Goal: Information Seeking & Learning: Find specific fact

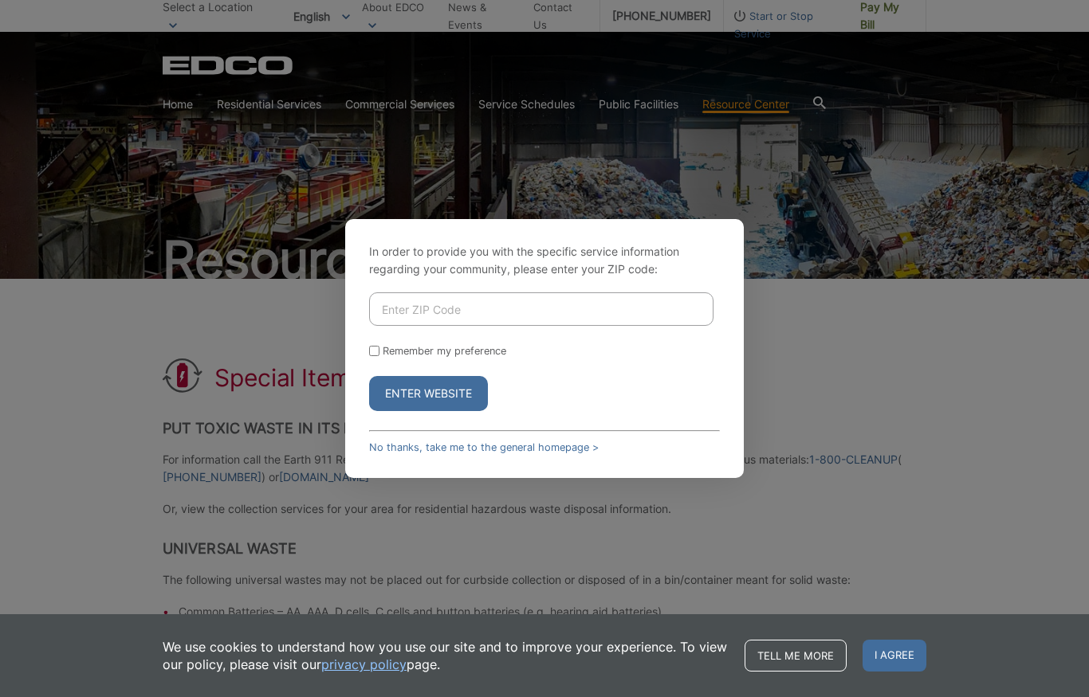
click at [470, 326] on input "Enter ZIP Code" at bounding box center [541, 309] width 344 height 33
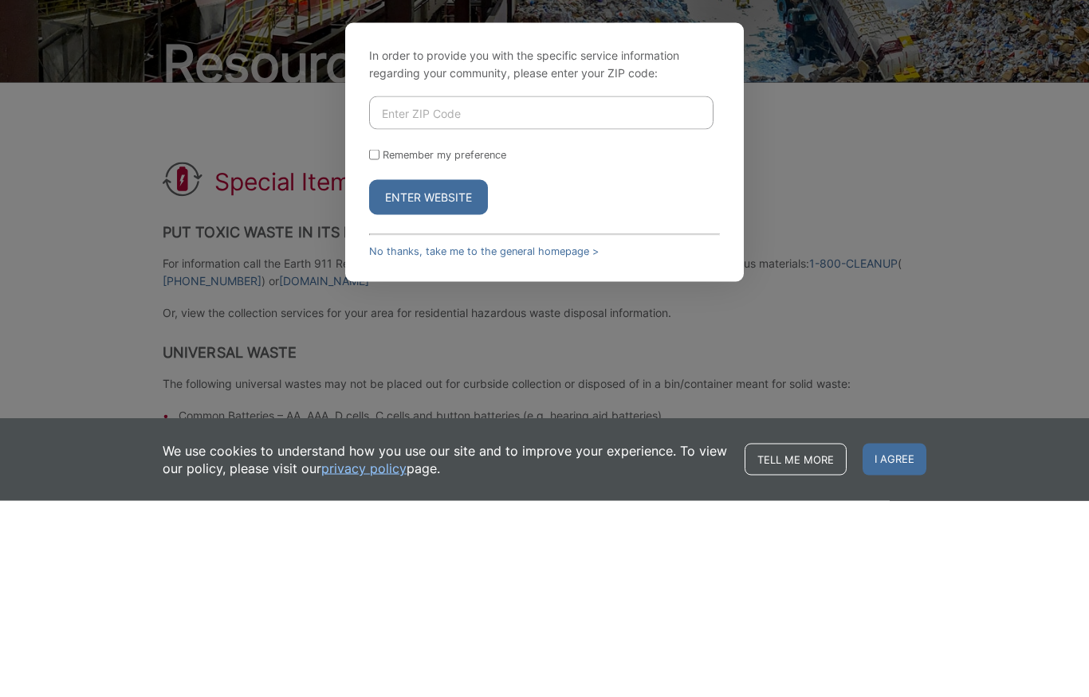
type input "92024"
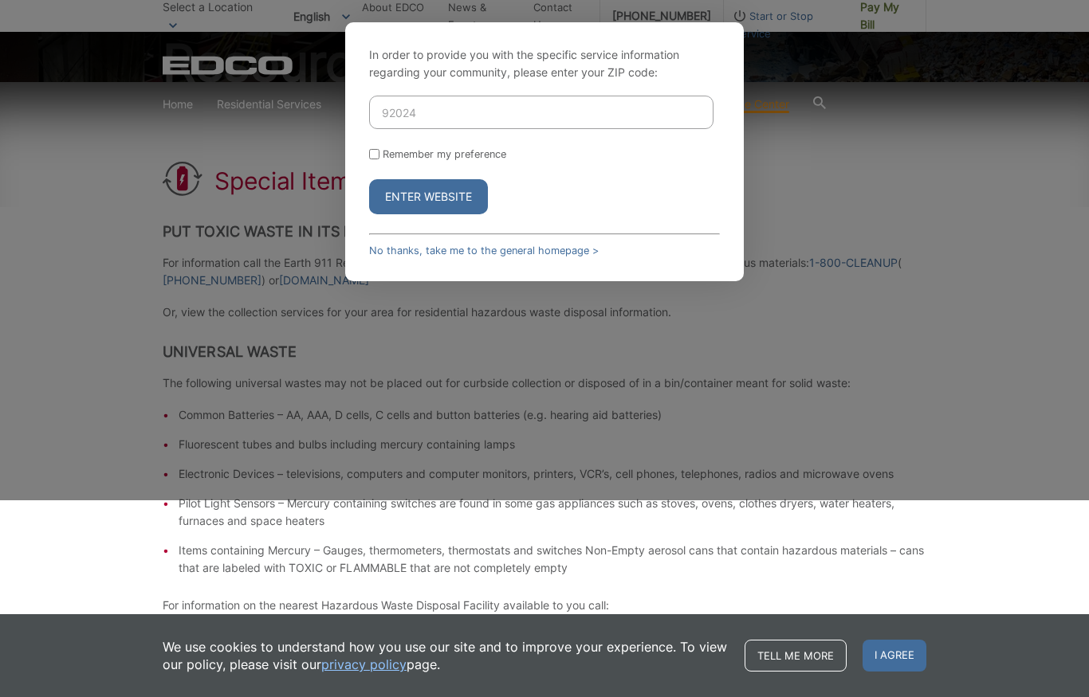
click at [377, 159] on input "Remember my preference" at bounding box center [374, 154] width 10 height 10
checkbox input "true"
click at [412, 214] on button "Enter Website" at bounding box center [428, 196] width 119 height 35
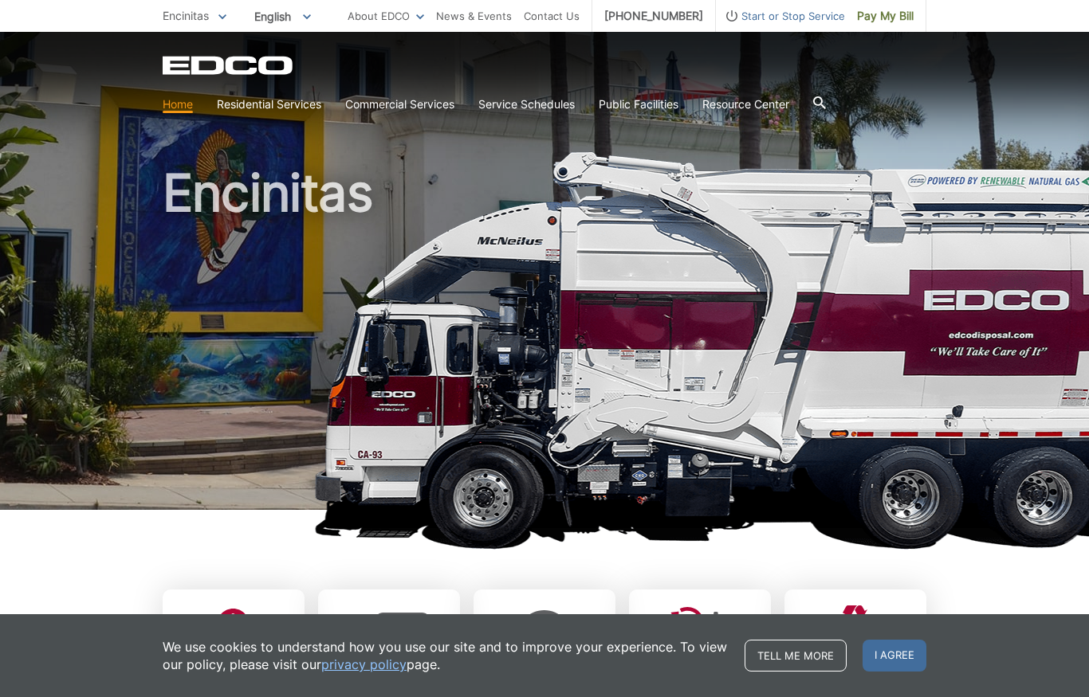
click at [0, 0] on link "Household Hazardous Waste" at bounding box center [0, 0] width 0 height 0
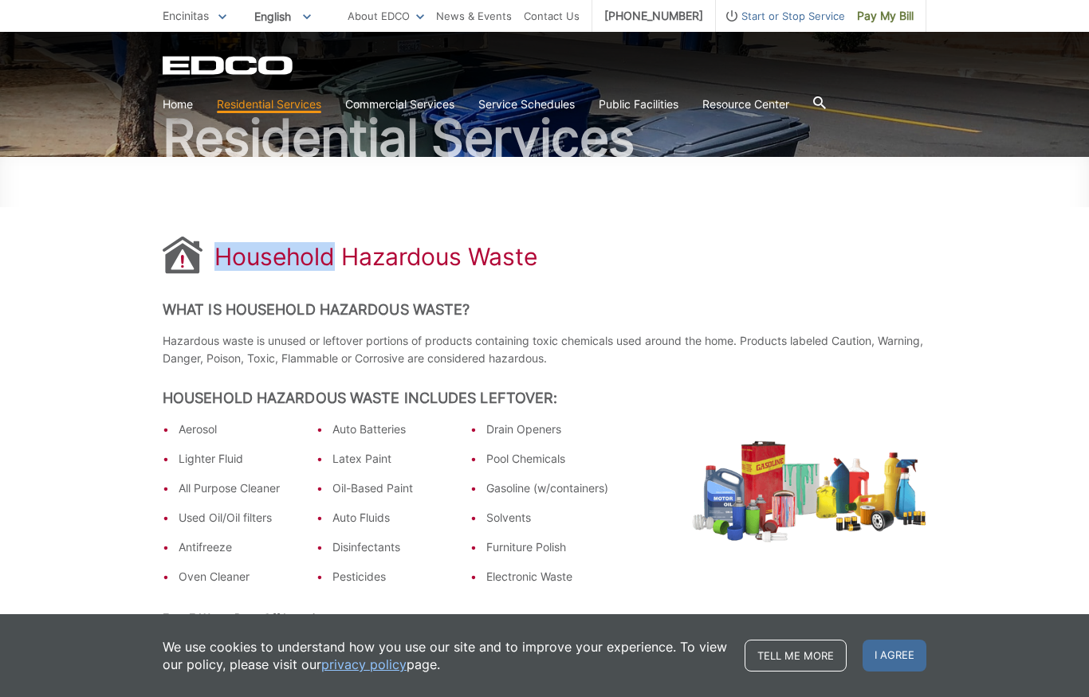
scroll to position [127, 0]
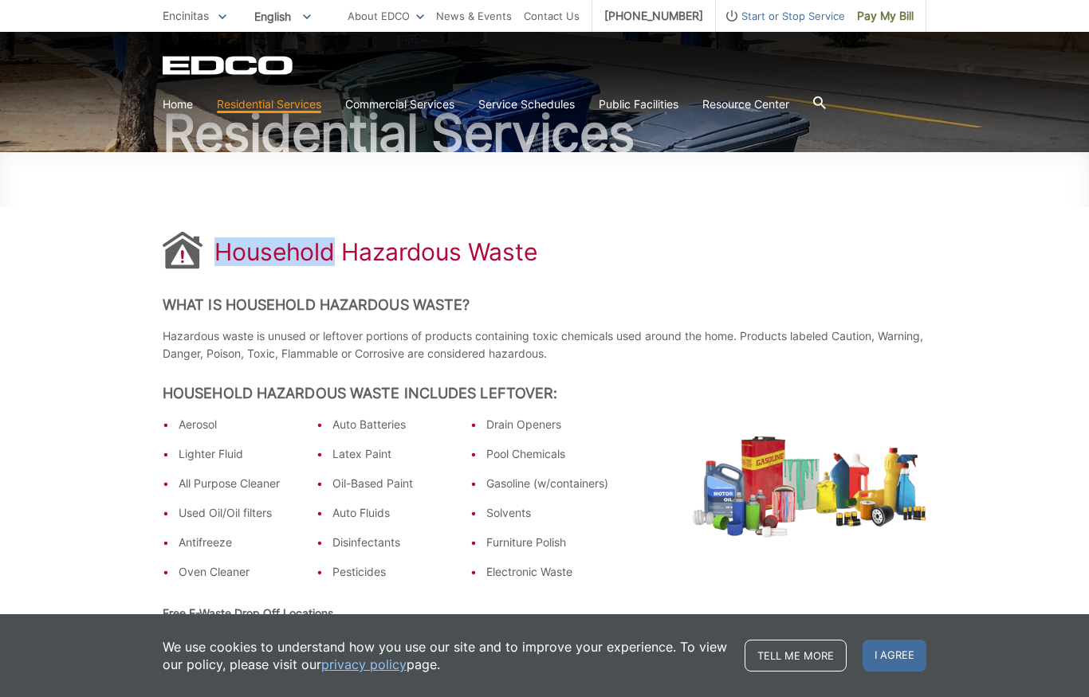
click at [661, 450] on div "Aerosol Lighter Fluid All Purpose Cleaner Used Oil/Oil filters Antifreeze Oven …" at bounding box center [545, 502] width 764 height 173
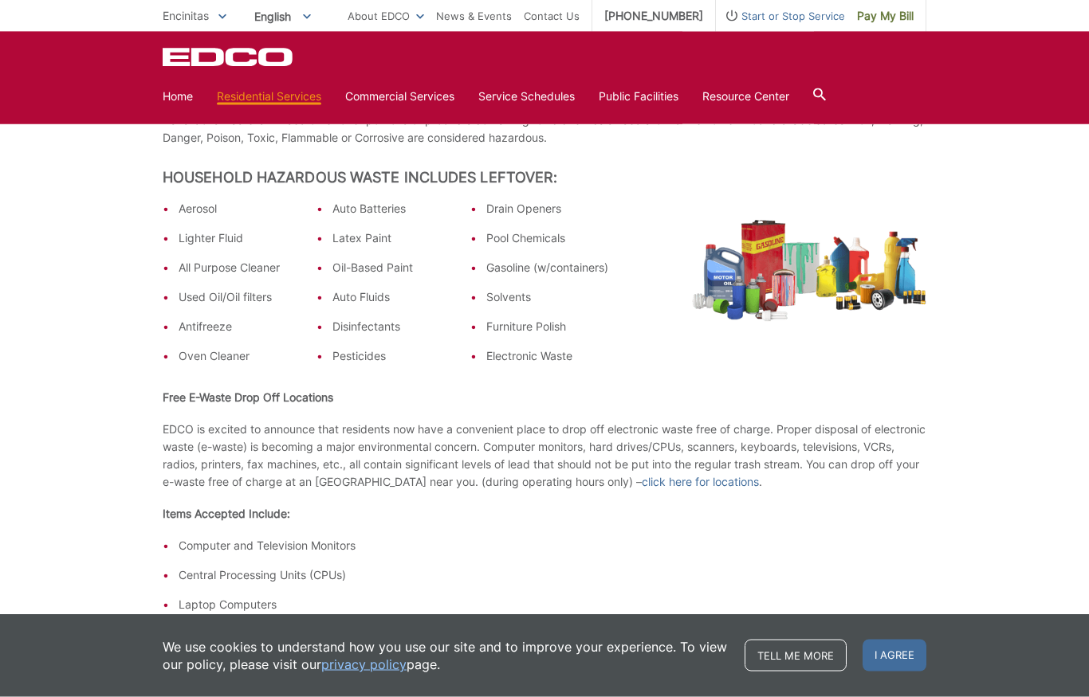
scroll to position [0, 0]
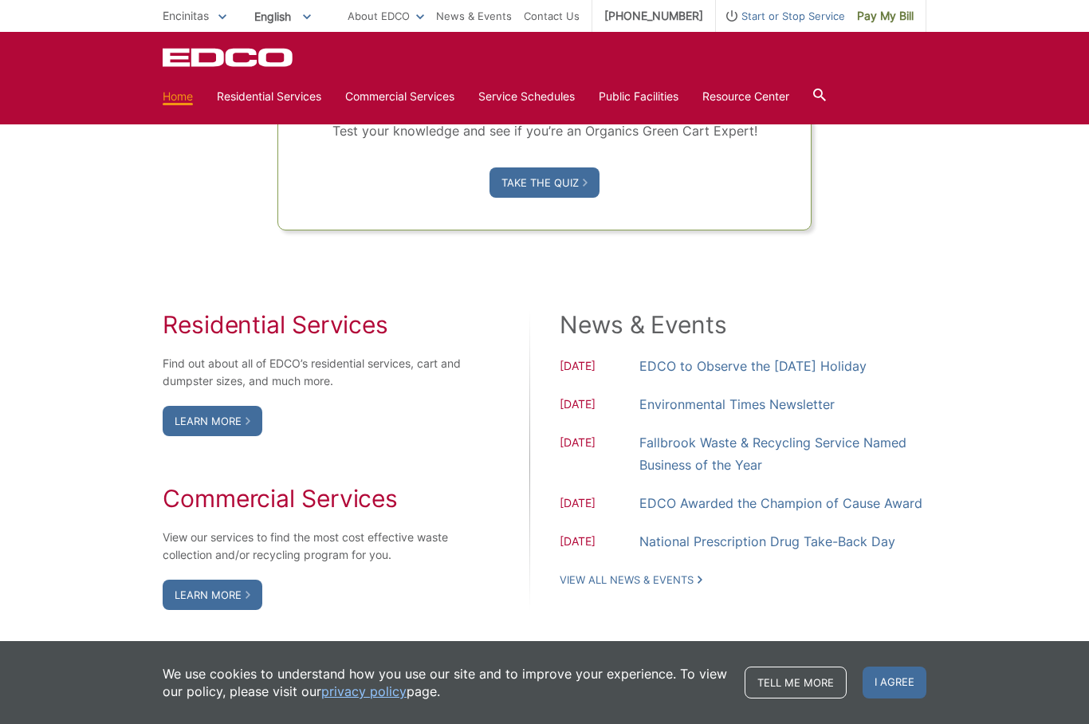
scroll to position [1129, 0]
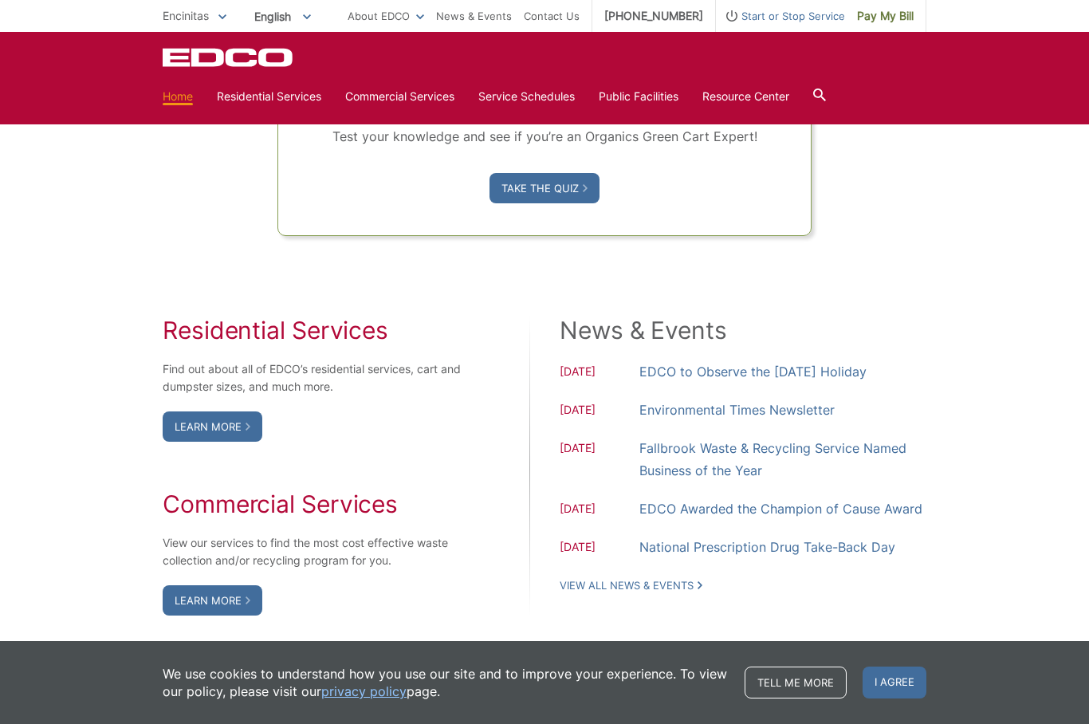
click at [238, 442] on link "Learn More" at bounding box center [213, 426] width 100 height 30
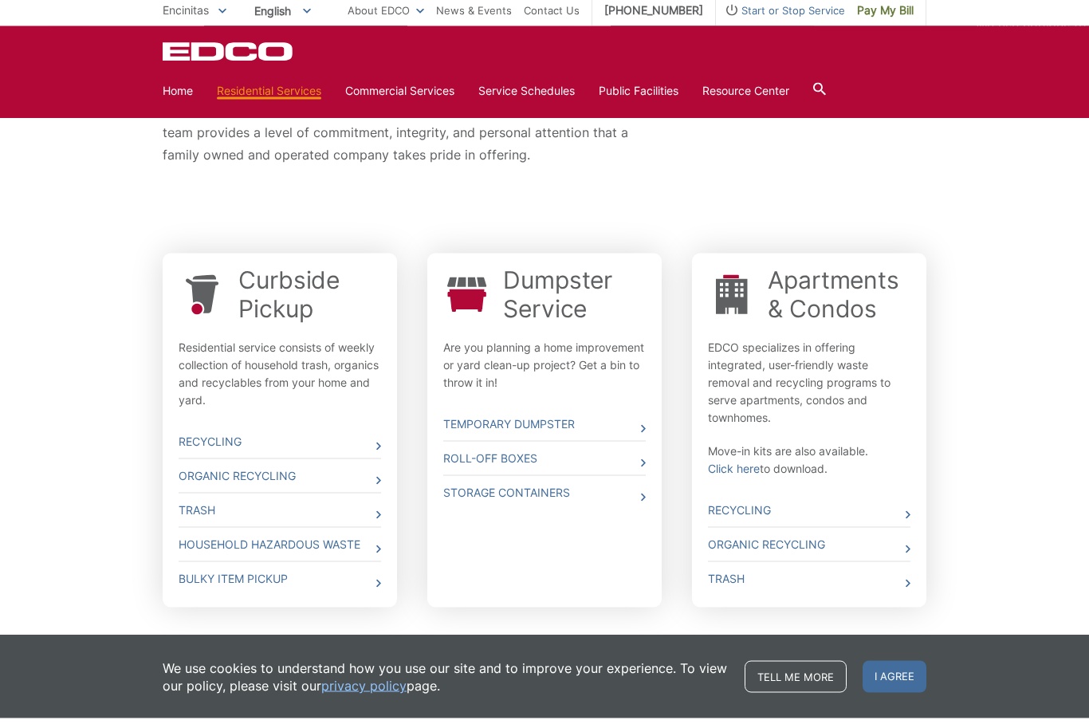
scroll to position [380, 0]
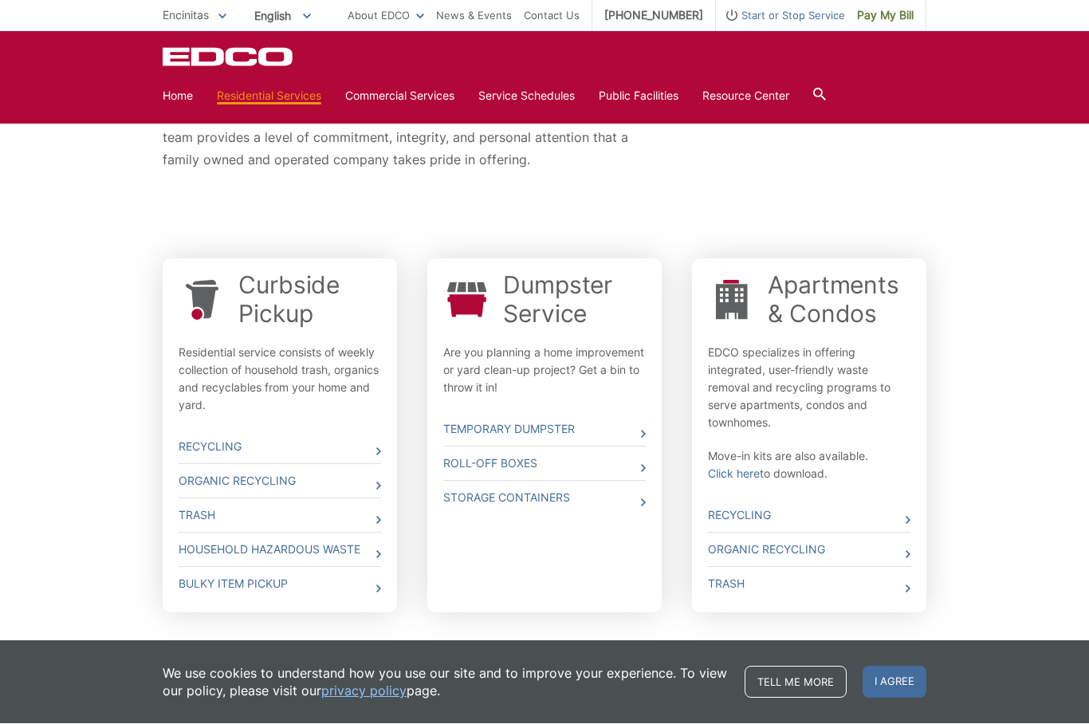
click at [1034, 228] on div "Whether you need curbside pickup, a dumpster, a roll off box or a storage conta…" at bounding box center [544, 296] width 1089 height 794
click at [1023, 281] on div "Whether you need curbside pickup, a dumpster, a roll off box or a storage conta…" at bounding box center [544, 296] width 1089 height 794
click at [807, 698] on link "Tell me more" at bounding box center [795, 682] width 102 height 32
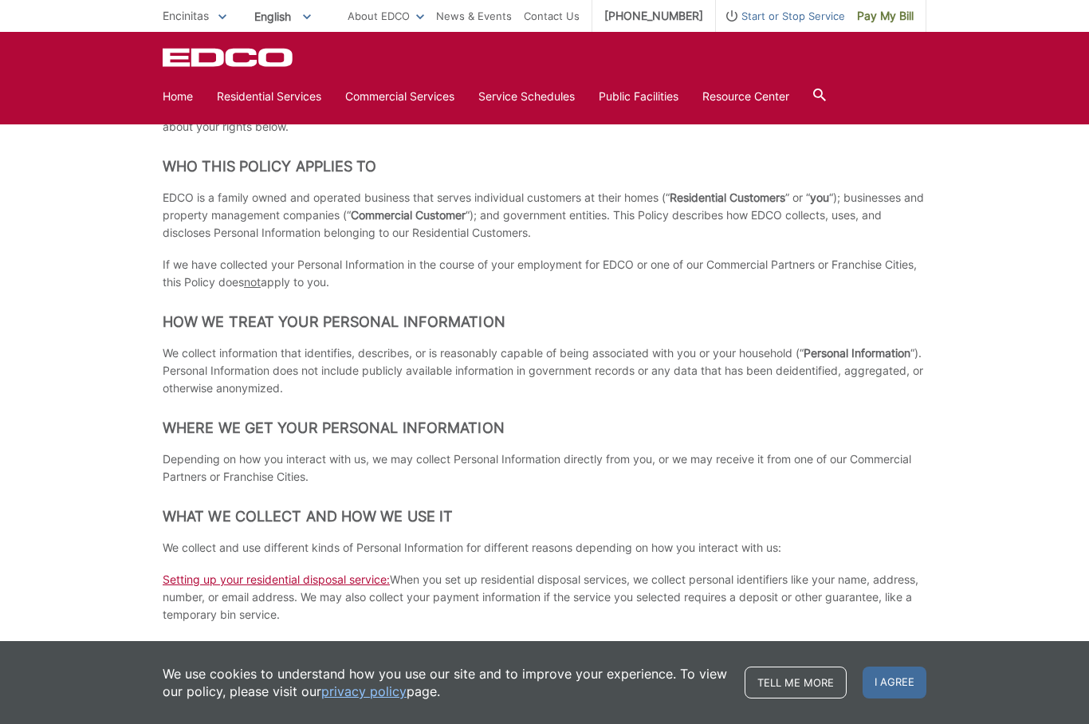
scroll to position [362, 0]
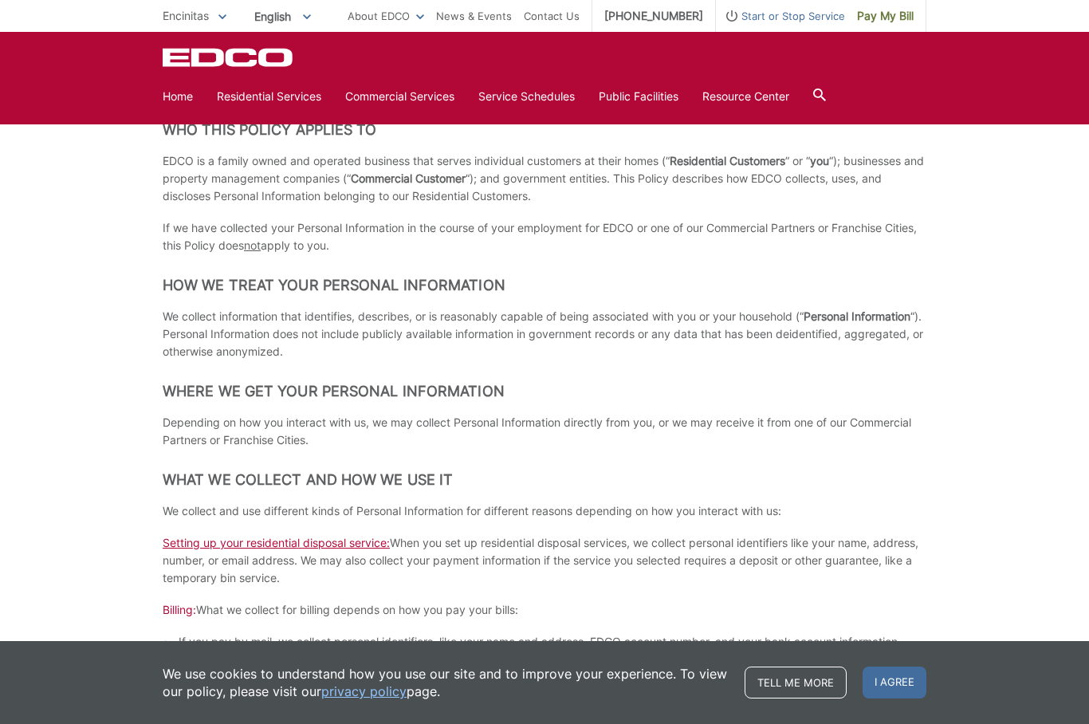
click at [821, 88] on icon at bounding box center [819, 94] width 13 height 13
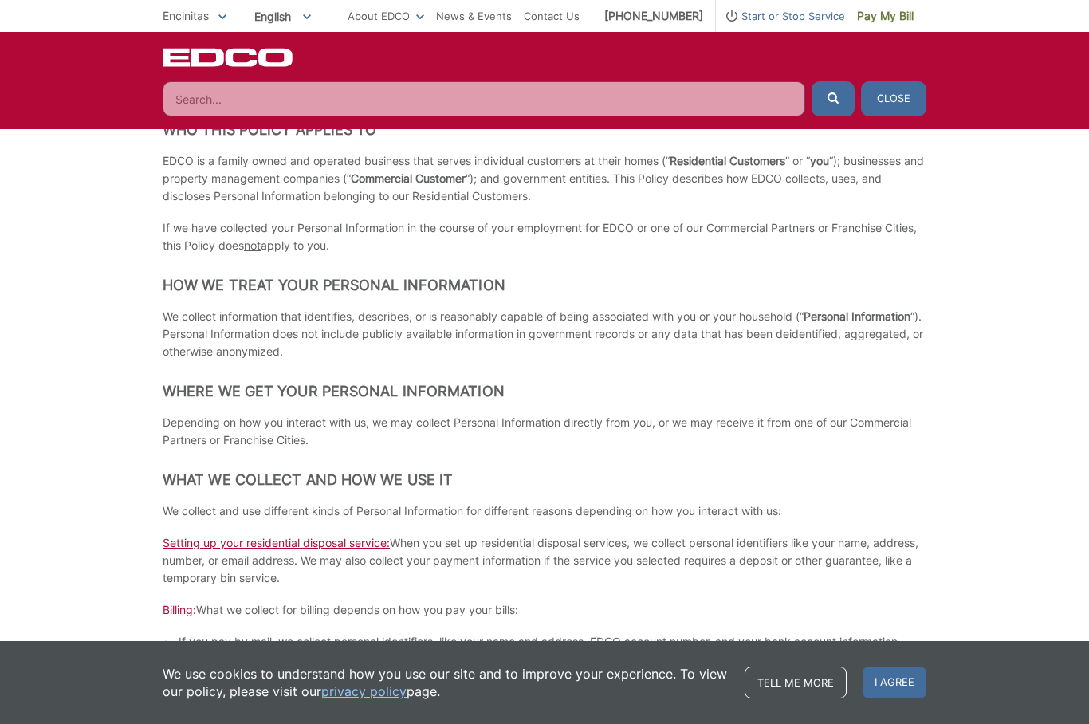
click at [281, 107] on input "Search" at bounding box center [484, 98] width 642 height 35
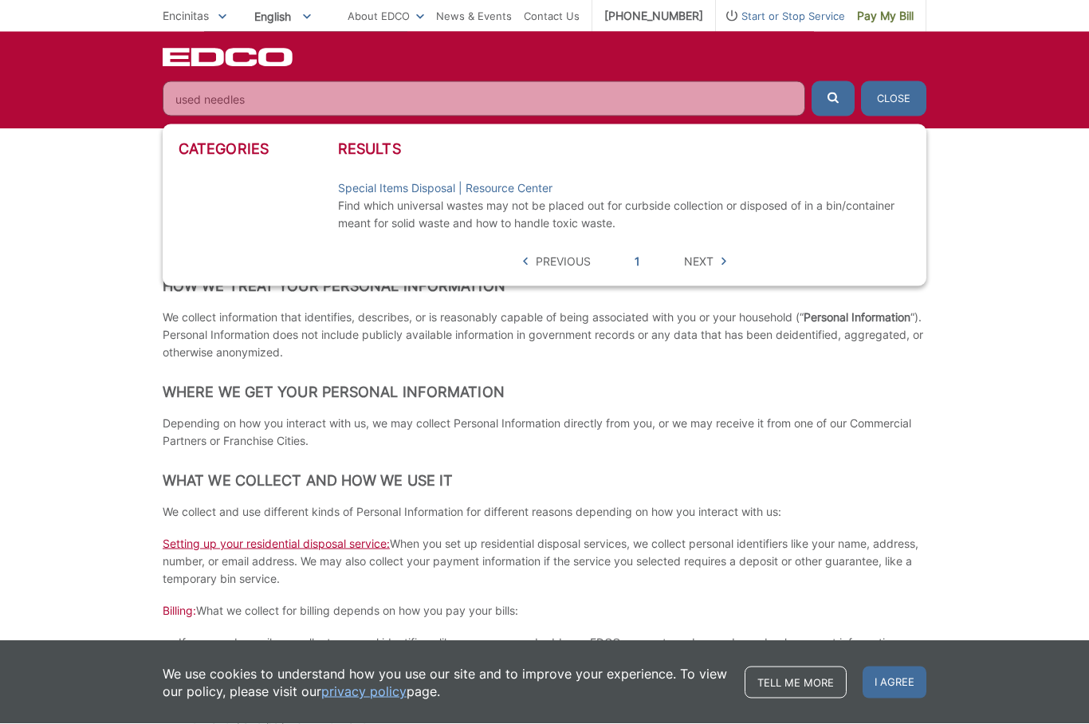
type input "used needles"
click at [833, 98] on button "submit" at bounding box center [832, 98] width 43 height 35
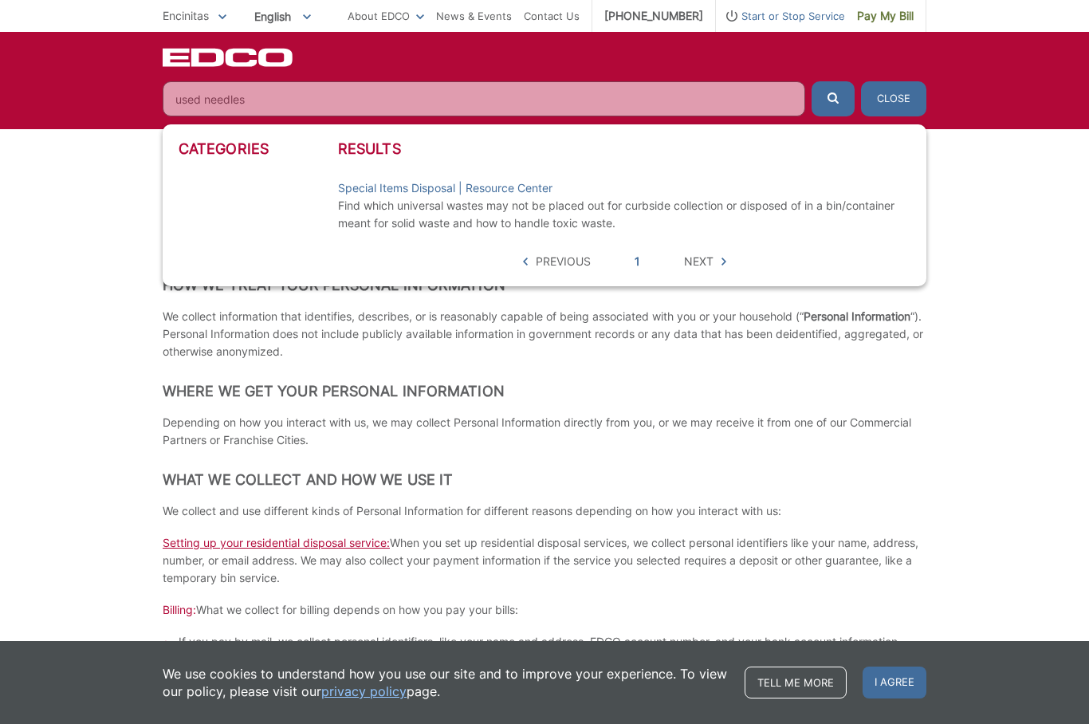
click at [544, 194] on link "Special Items Disposal | Resource Center" at bounding box center [445, 188] width 214 height 18
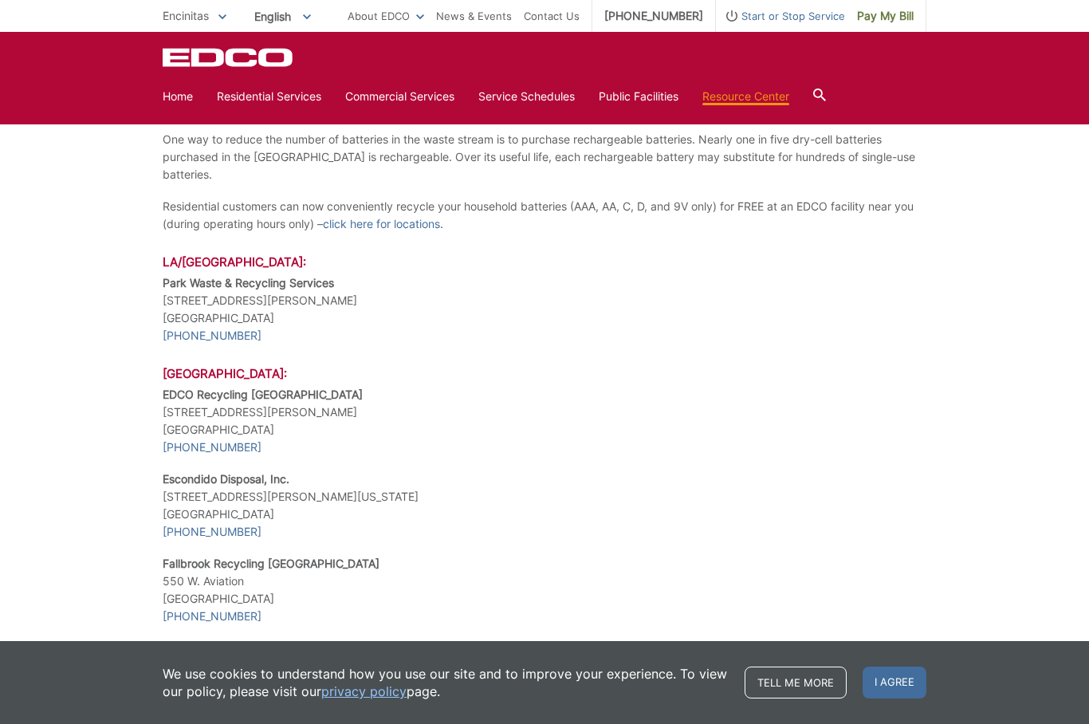
scroll to position [1416, 0]
click at [709, 522] on div "Special Items Disposal Put Toxic Waste In Its Place For information call the Ea…" at bounding box center [545, 502] width 764 height 3279
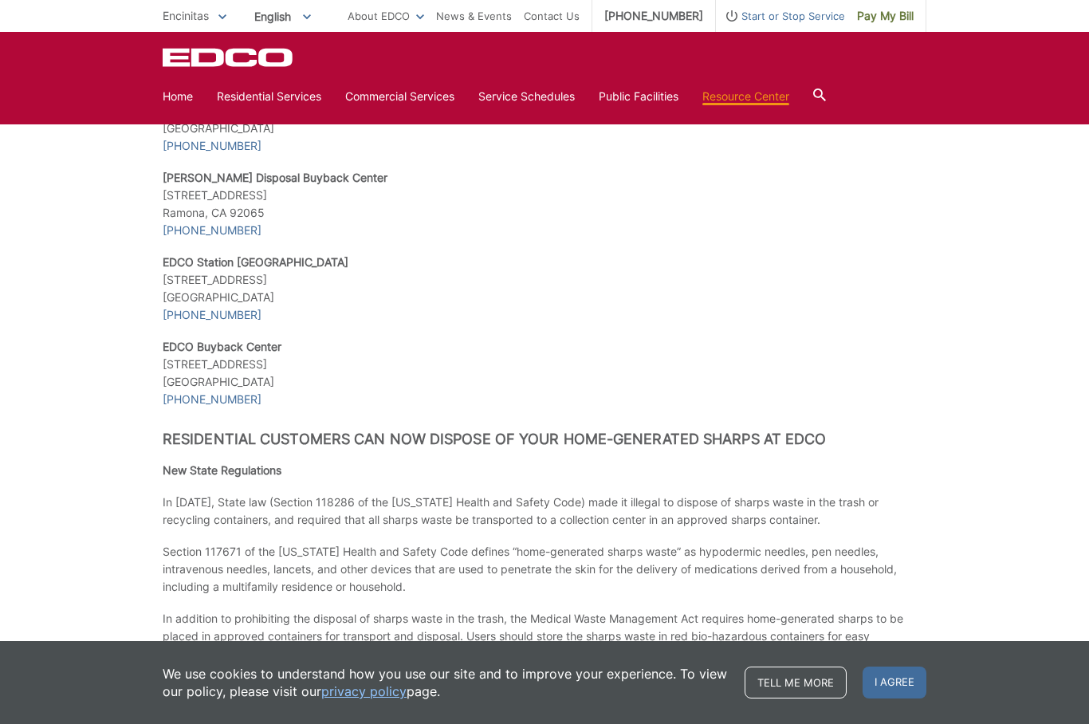
scroll to position [1886, 0]
click at [675, 609] on p "In addition to prohibiting the disposal of sharps waste in the trash, the Medic…" at bounding box center [545, 635] width 764 height 53
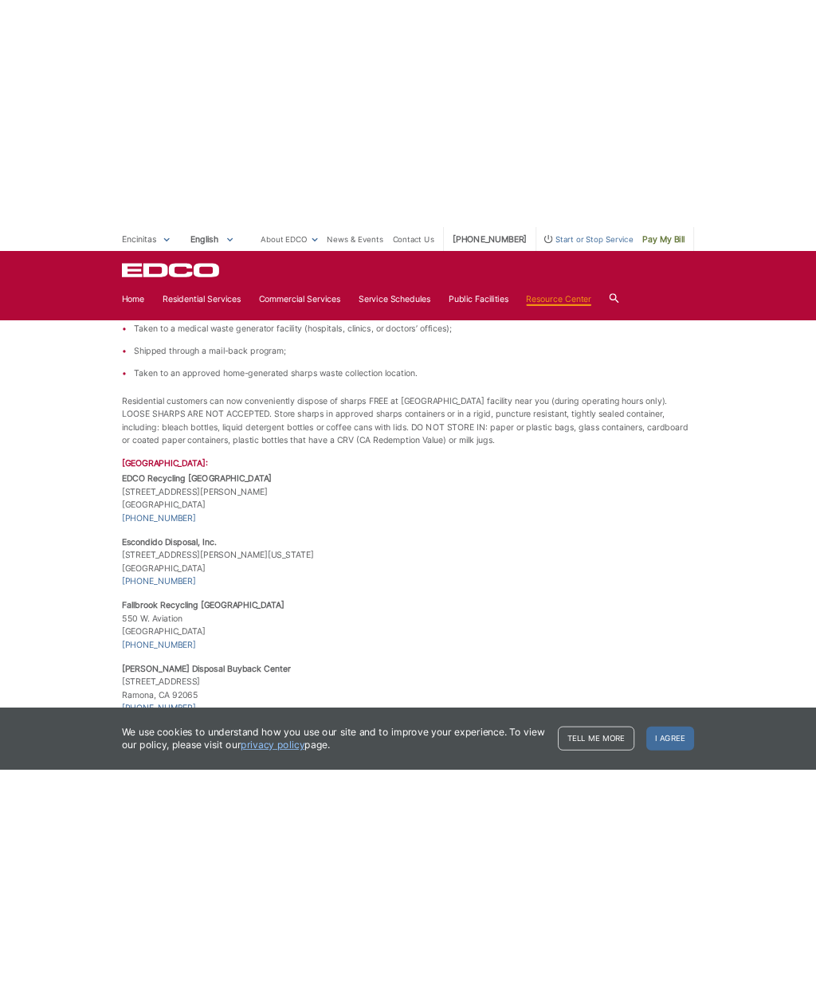
scroll to position [2409, 0]
